Goal: Task Accomplishment & Management: Manage account settings

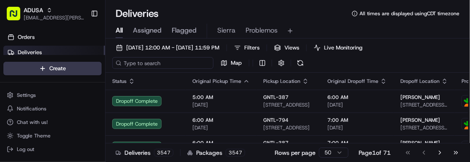
click at [142, 60] on input at bounding box center [162, 63] width 101 height 12
paste input "m703626300"
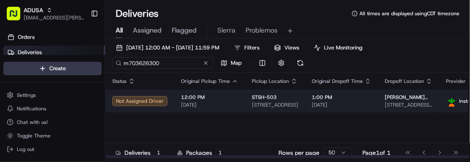
type input "m703626300"
click at [222, 104] on span "[DATE]" at bounding box center [209, 104] width 57 height 7
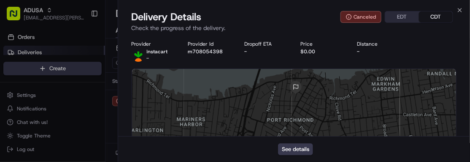
click at [413, 111] on div at bounding box center [294, 132] width 325 height 126
click at [461, 8] on icon "button" at bounding box center [460, 10] width 7 height 7
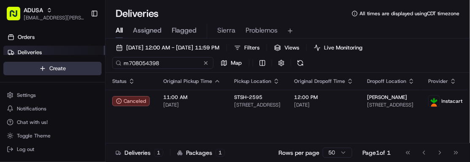
drag, startPoint x: 162, startPoint y: 59, endPoint x: 79, endPoint y: 63, distance: 83.3
click at [79, 63] on div "ADUSA sierra.centeno@adusa.com Toggle Sidebar Orders Deliveries Providers Nash …" at bounding box center [235, 81] width 470 height 162
paste input "3626300"
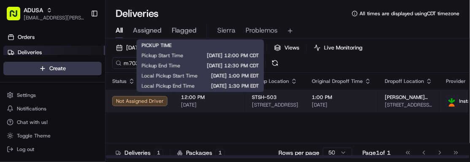
click at [224, 100] on span "12:00 PM" at bounding box center [209, 97] width 57 height 7
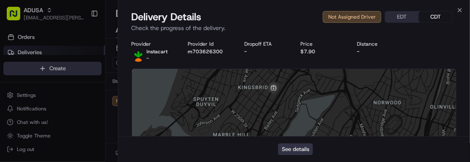
click at [297, 147] on button "See details" at bounding box center [295, 149] width 35 height 12
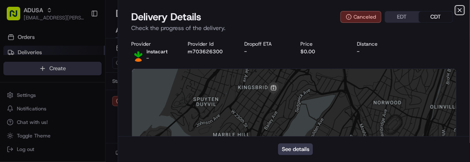
click at [462, 7] on icon "button" at bounding box center [460, 10] width 7 height 7
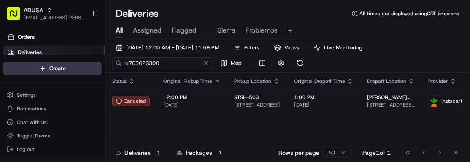
drag, startPoint x: 169, startPoint y: 62, endPoint x: 104, endPoint y: 58, distance: 65.1
click at [104, 58] on div "ADUSA sierra.centeno@adusa.com Toggle Sidebar Orders Deliveries Providers Nash …" at bounding box center [235, 81] width 470 height 162
paste input "7903316"
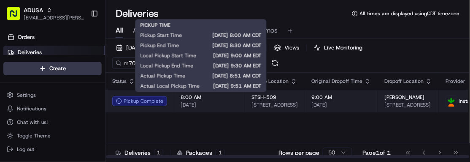
click at [225, 106] on span "[DATE]" at bounding box center [209, 104] width 57 height 7
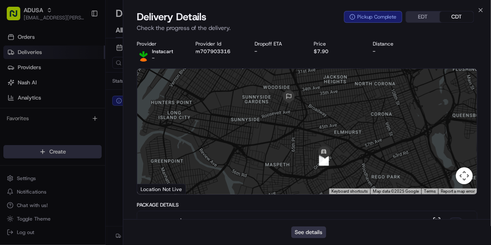
click at [301, 161] on button "See details" at bounding box center [308, 233] width 35 height 12
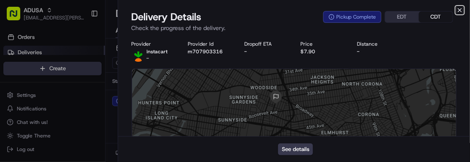
click at [460, 11] on icon "button" at bounding box center [460, 10] width 7 height 7
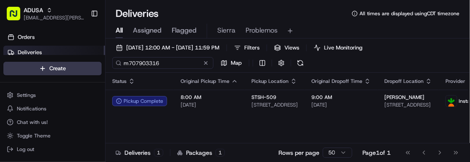
click at [185, 65] on input "m707903316" at bounding box center [162, 63] width 101 height 12
drag, startPoint x: 171, startPoint y: 64, endPoint x: 77, endPoint y: 66, distance: 93.7
click at [77, 66] on div "ADUSA sierra.centeno@adusa.com Toggle Sidebar Orders Deliveries Providers Nash …" at bounding box center [235, 81] width 470 height 162
paste input "0338909"
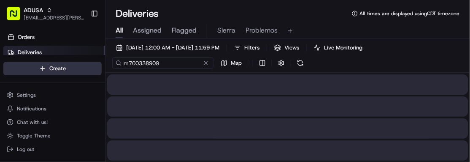
type input "m700338909"
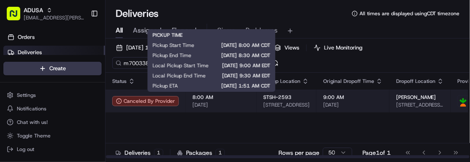
click at [228, 101] on span "[DATE]" at bounding box center [220, 104] width 57 height 7
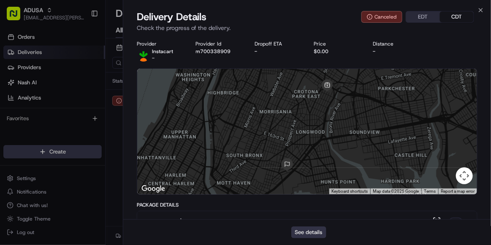
click at [306, 161] on button "See details" at bounding box center [308, 233] width 35 height 12
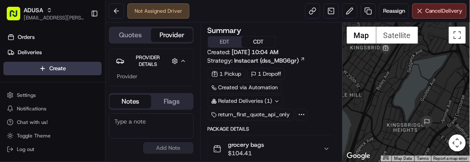
click at [160, 118] on textarea at bounding box center [151, 125] width 85 height 25
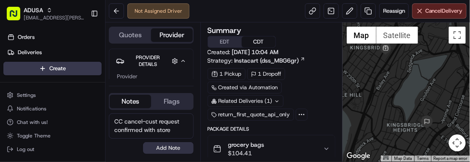
type textarea "CC cancel-cust request confirmed with store"
click at [173, 148] on button "Add Note" at bounding box center [168, 148] width 51 height 12
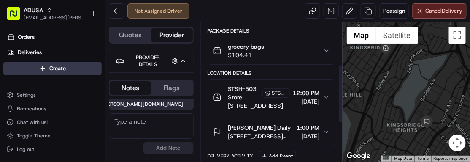
scroll to position [98, 0]
click at [437, 10] on span "Cancel Delivery" at bounding box center [444, 11] width 38 height 8
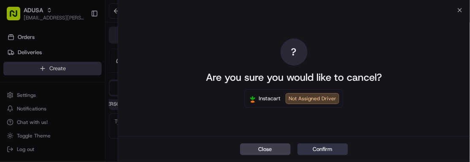
click at [332, 146] on button "Confirm" at bounding box center [323, 149] width 51 height 12
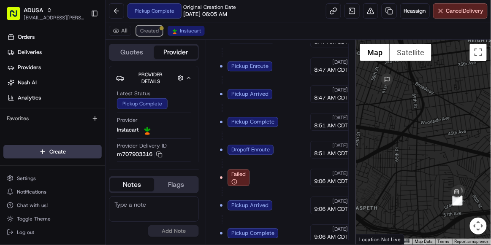
click at [146, 35] on button "Created" at bounding box center [149, 31] width 26 height 10
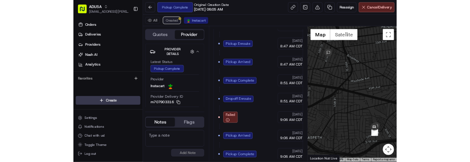
scroll to position [301, 0]
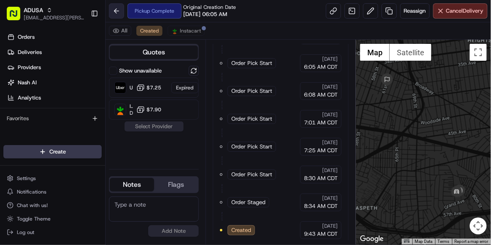
click at [116, 7] on button at bounding box center [116, 10] width 15 height 15
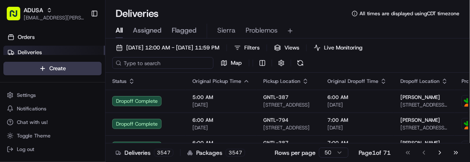
click at [157, 66] on input at bounding box center [162, 63] width 101 height 12
paste input "m703306606"
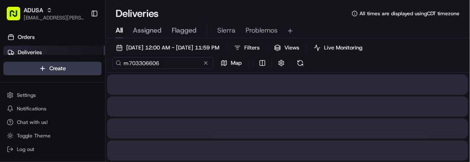
type input "m703306606"
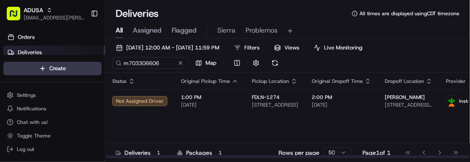
click at [444, 130] on div "Status Original Pickup Time Pickup Location Original Dropoff Time Dropoff Locat…" at bounding box center [312, 116] width 413 height 86
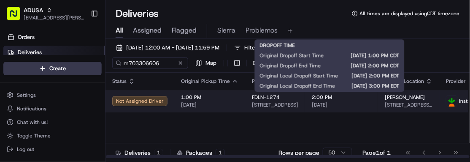
click at [345, 103] on span "[DATE]" at bounding box center [342, 104] width 60 height 7
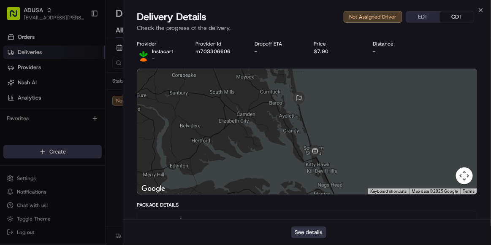
click at [314, 230] on button "See details" at bounding box center [308, 233] width 35 height 12
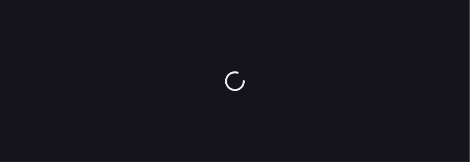
click at [305, 94] on div at bounding box center [235, 81] width 470 height 162
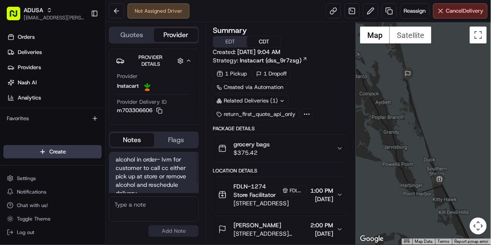
scroll to position [14, 0]
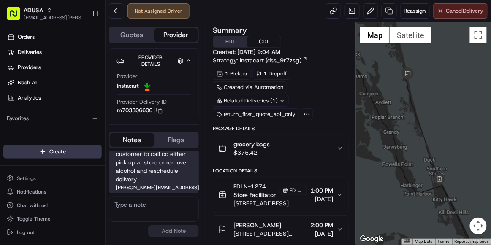
click at [455, 9] on span "Cancel Delivery" at bounding box center [465, 11] width 38 height 8
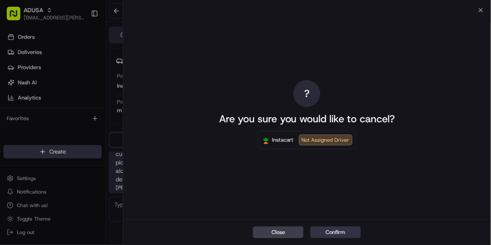
click at [344, 161] on button "Confirm" at bounding box center [335, 233] width 51 height 12
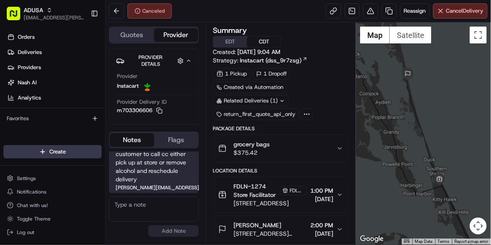
click at [165, 161] on textarea at bounding box center [154, 209] width 90 height 25
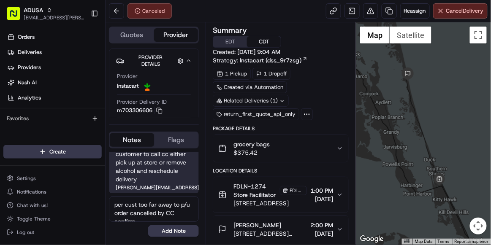
scroll to position [3, 0]
type textarea "per cust too far away to p/u order cancelled by CC confirmed with store"
click at [173, 161] on button "Add Note" at bounding box center [173, 231] width 51 height 12
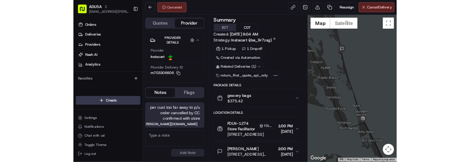
scroll to position [0, 0]
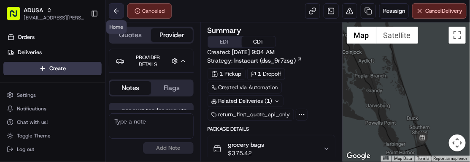
click at [117, 10] on button at bounding box center [116, 10] width 15 height 15
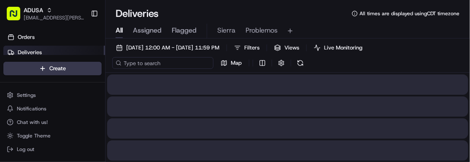
click at [157, 65] on input at bounding box center [162, 63] width 101 height 12
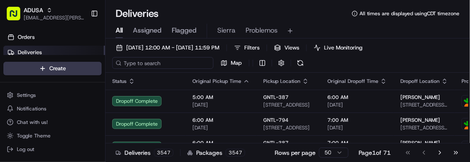
paste input "m704674275"
type input "m704674275"
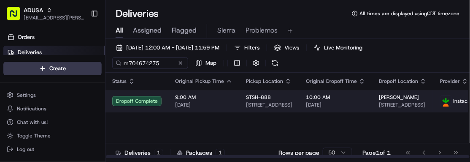
click at [214, 106] on span "[DATE]" at bounding box center [203, 104] width 57 height 7
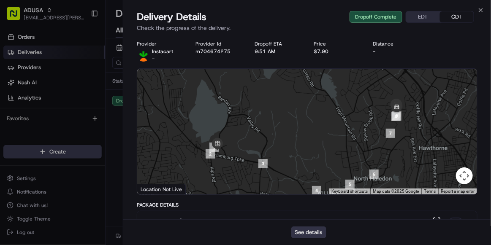
click at [317, 161] on button "See details" at bounding box center [308, 233] width 35 height 12
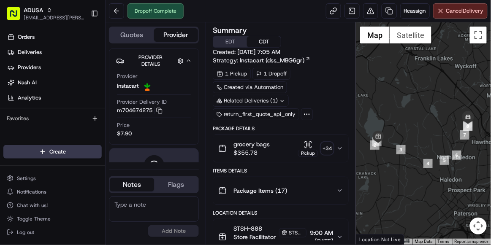
click at [135, 208] on textarea at bounding box center [154, 209] width 90 height 25
type textarea "C"
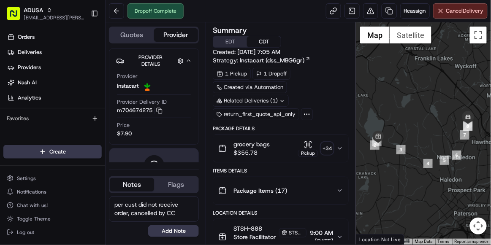
click at [130, 212] on textarea "per cust did not receive order, cancelled by CC" at bounding box center [154, 209] width 90 height 25
type textarea "per cust did not receive order-delivered to wrong address cancelled by CC"
click at [165, 232] on button "Add Note" at bounding box center [173, 231] width 51 height 12
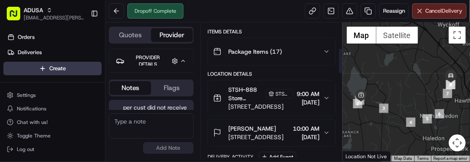
scroll to position [141, 0]
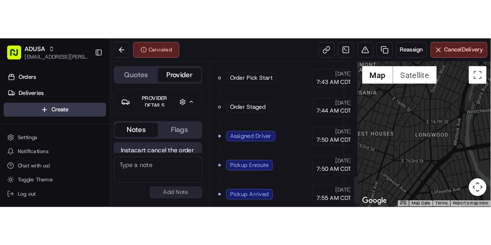
scroll to position [560, 6]
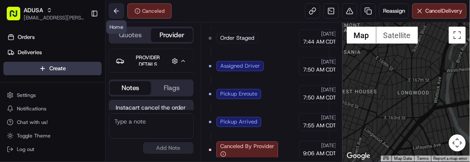
click at [115, 14] on button at bounding box center [116, 10] width 15 height 15
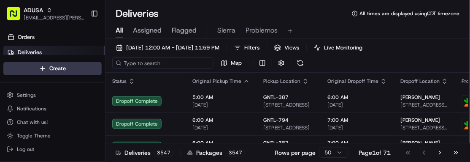
click at [138, 65] on input at bounding box center [162, 63] width 101 height 12
paste input "m706586147"
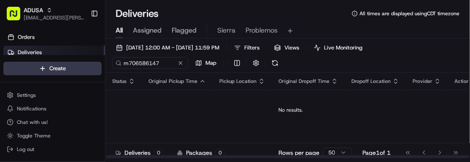
click at [425, 117] on td "No results." at bounding box center [291, 109] width 371 height 41
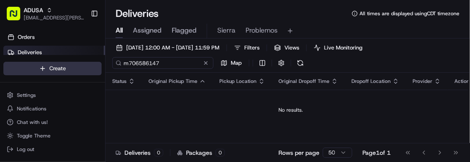
drag, startPoint x: 161, startPoint y: 64, endPoint x: 87, endPoint y: 64, distance: 73.4
click at [87, 64] on div "ADUSA [EMAIL_ADDRESS][PERSON_NAME][DOMAIN_NAME] Toggle Sidebar Orders Deliverie…" at bounding box center [235, 81] width 470 height 162
paste input "7903316"
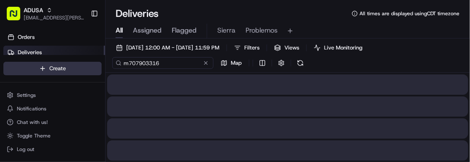
type input "m707903316"
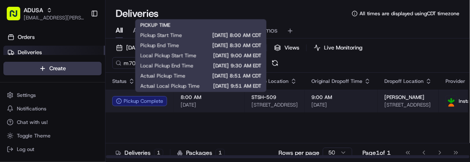
click at [225, 104] on span "[DATE]" at bounding box center [209, 104] width 57 height 7
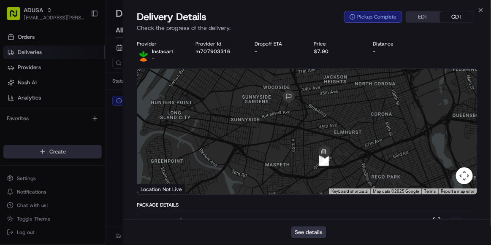
drag, startPoint x: 320, startPoint y: 232, endPoint x: 304, endPoint y: 234, distance: 16.7
click at [304, 234] on button "See details" at bounding box center [308, 233] width 35 height 12
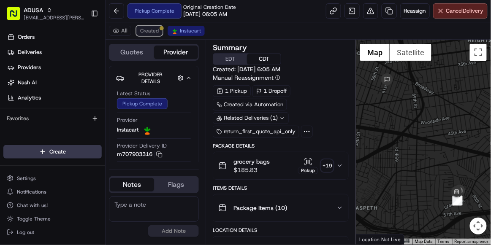
click at [144, 33] on span "Created" at bounding box center [149, 30] width 19 height 7
